Goal: Information Seeking & Learning: Learn about a topic

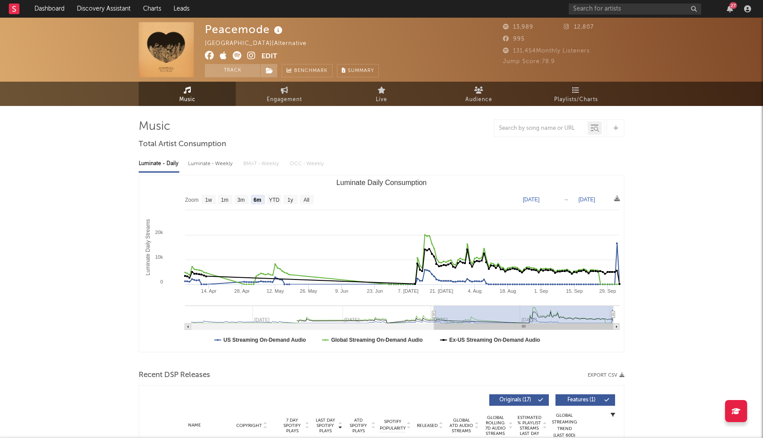
select select "6m"
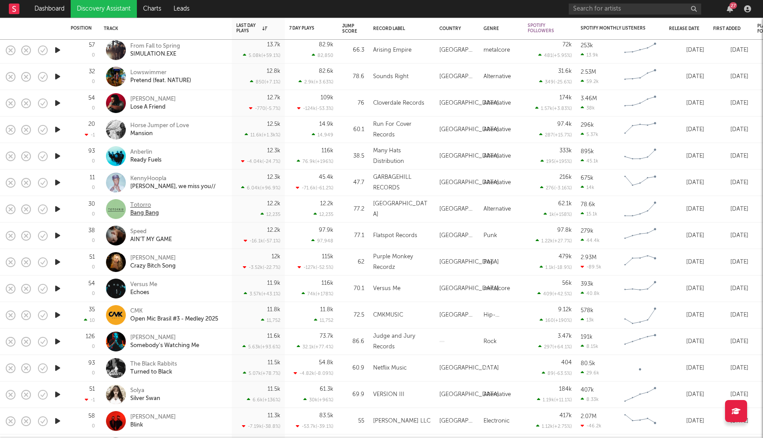
click at [140, 204] on div "Totorro" at bounding box center [144, 205] width 29 height 8
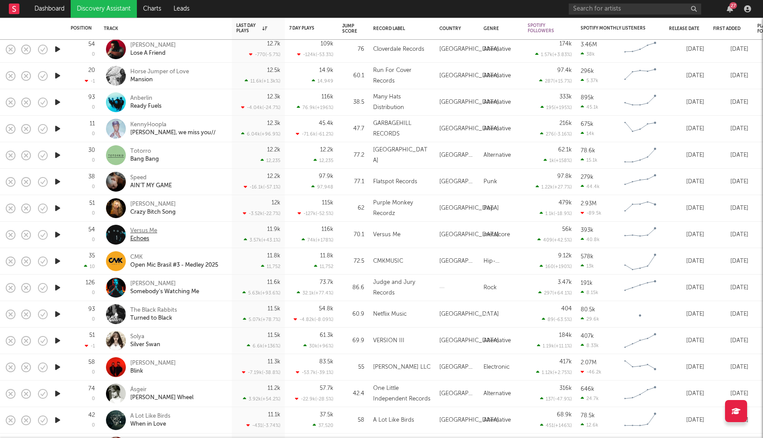
click at [148, 230] on div "Versus Me" at bounding box center [143, 231] width 27 height 8
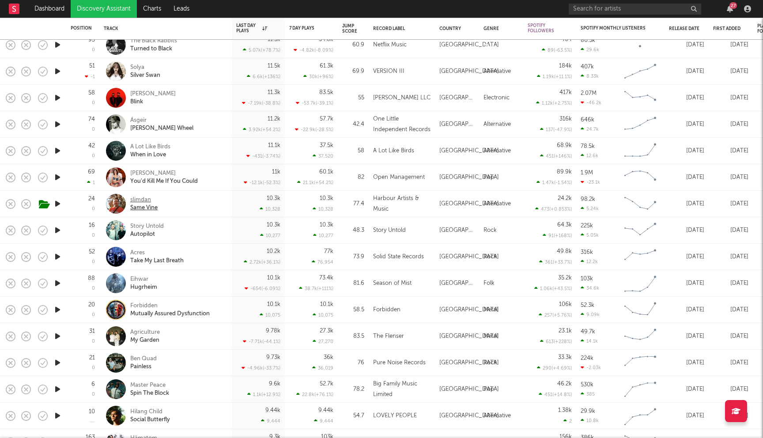
click at [141, 201] on div "slimdan" at bounding box center [143, 200] width 27 height 8
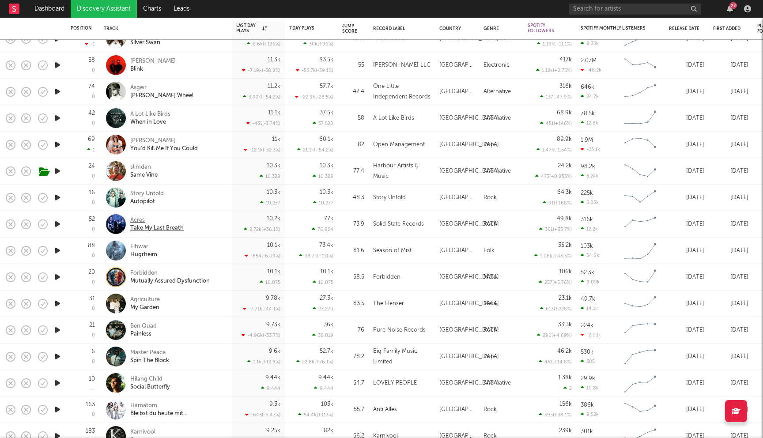
click at [138, 222] on div "Acres" at bounding box center [156, 220] width 53 height 8
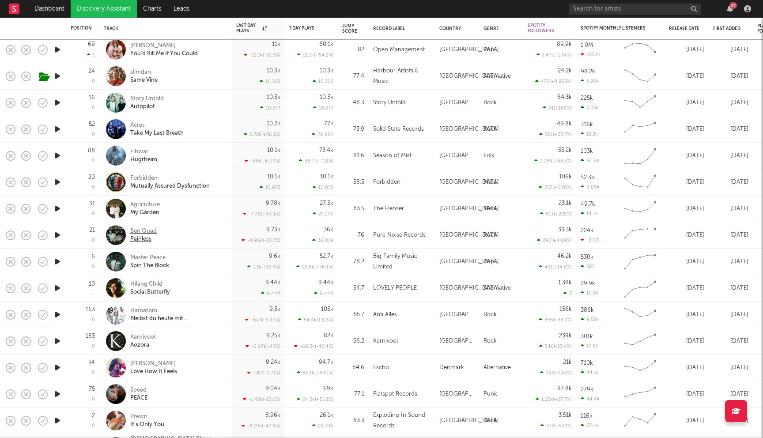
click at [140, 231] on div "Ben Quad" at bounding box center [143, 231] width 26 height 8
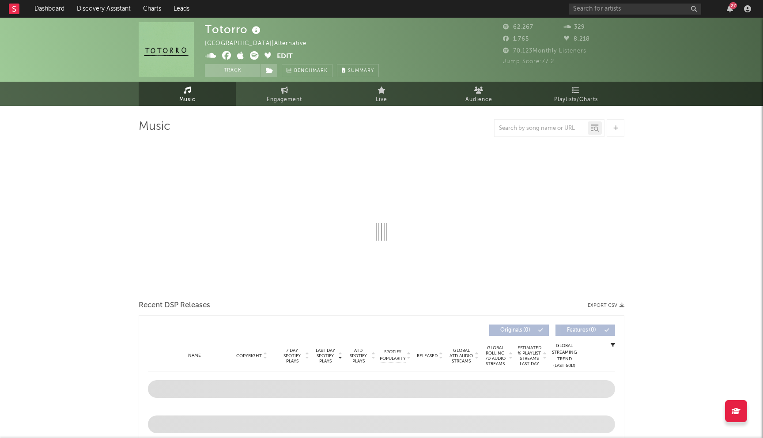
select select "6m"
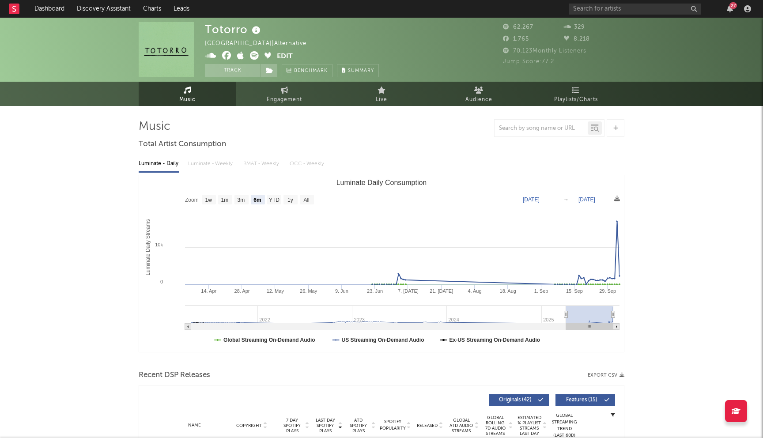
click at [224, 53] on icon at bounding box center [226, 55] width 9 height 9
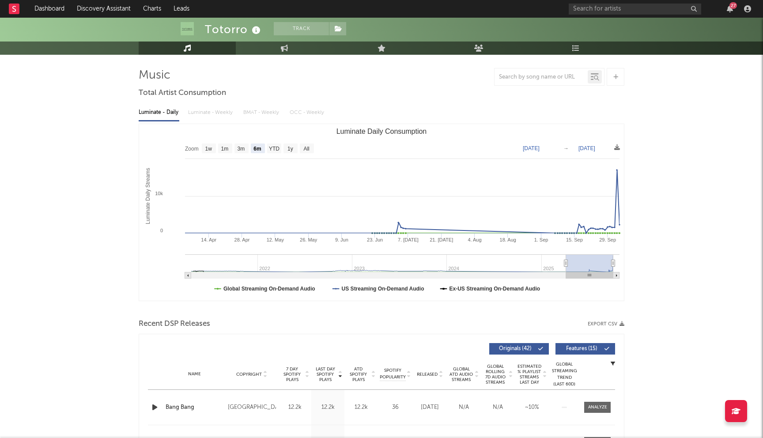
scroll to position [179, 0]
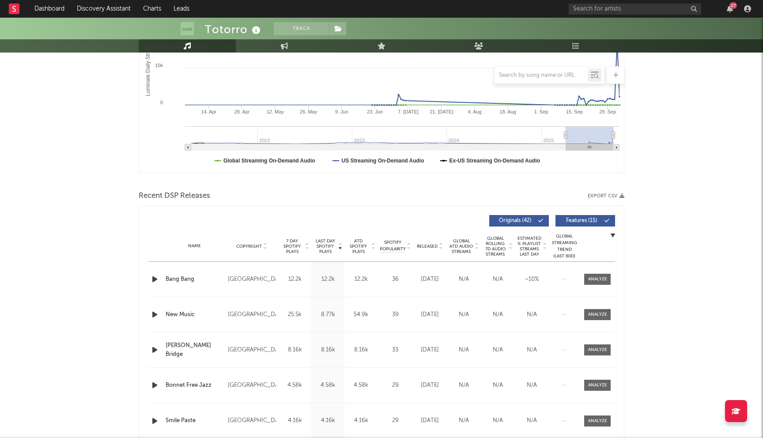
click at [153, 278] on icon "button" at bounding box center [154, 279] width 9 height 11
click at [153, 278] on icon "button" at bounding box center [154, 279] width 8 height 11
click at [229, 26] on div "Totorro" at bounding box center [234, 29] width 58 height 15
copy div "Totorro"
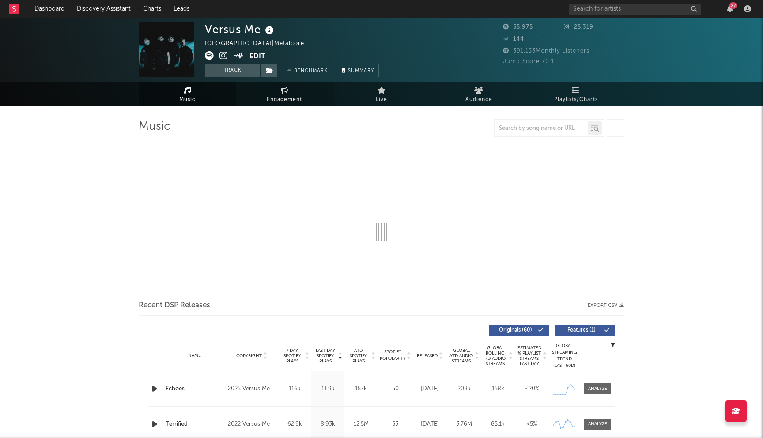
select select "6m"
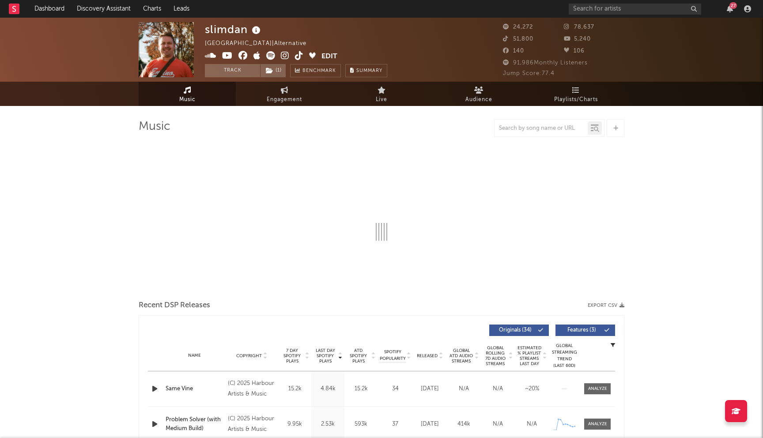
select select "6m"
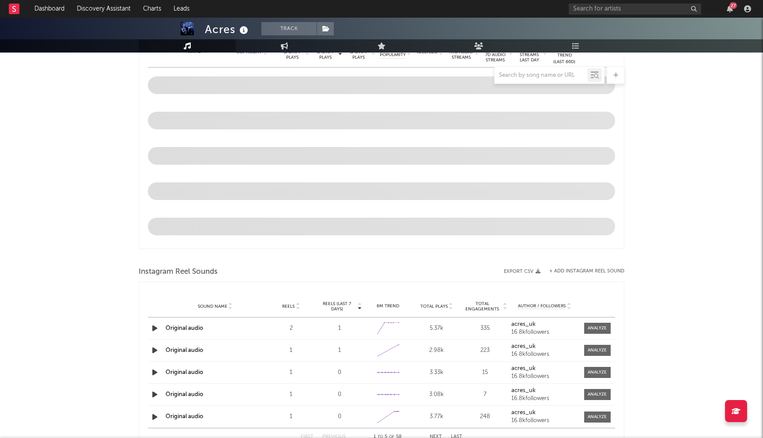
scroll to position [374, 0]
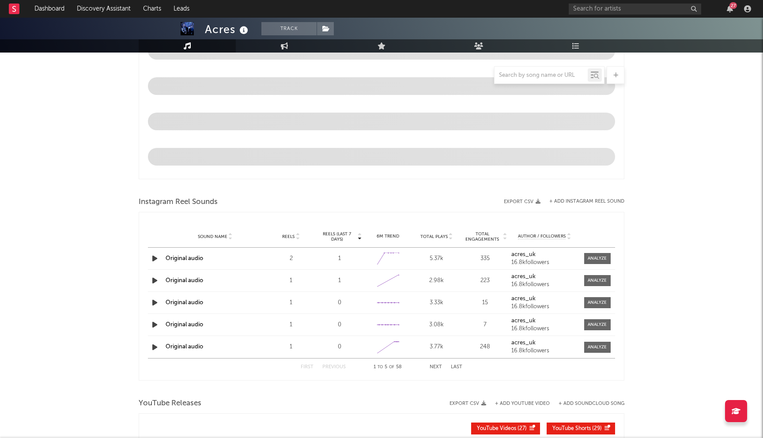
select select "6m"
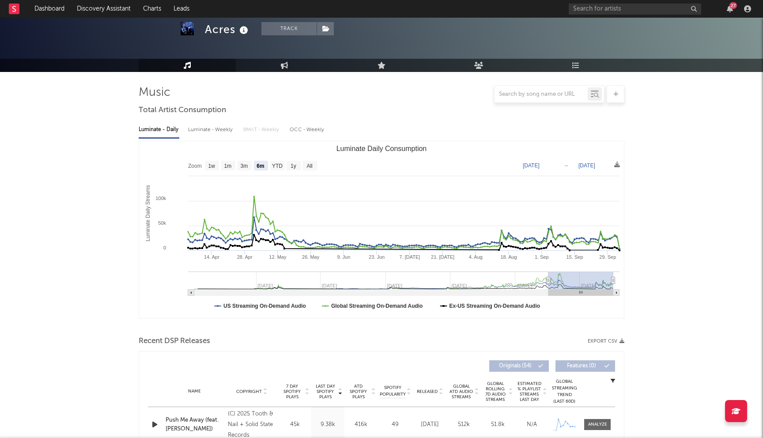
scroll to position [0, 0]
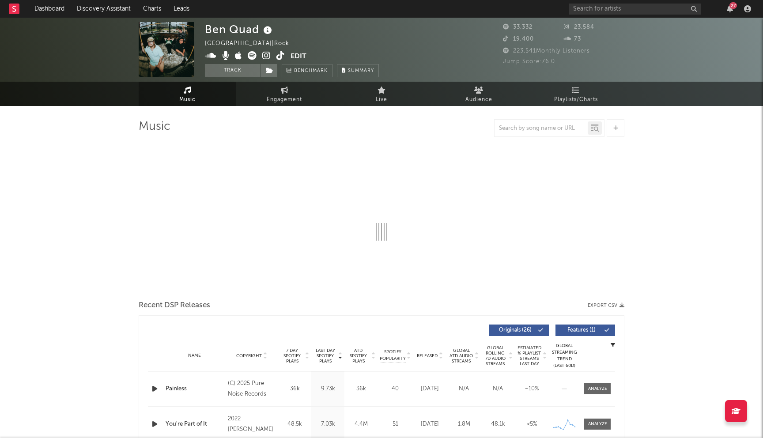
select select "6m"
